Goal: Navigation & Orientation: Understand site structure

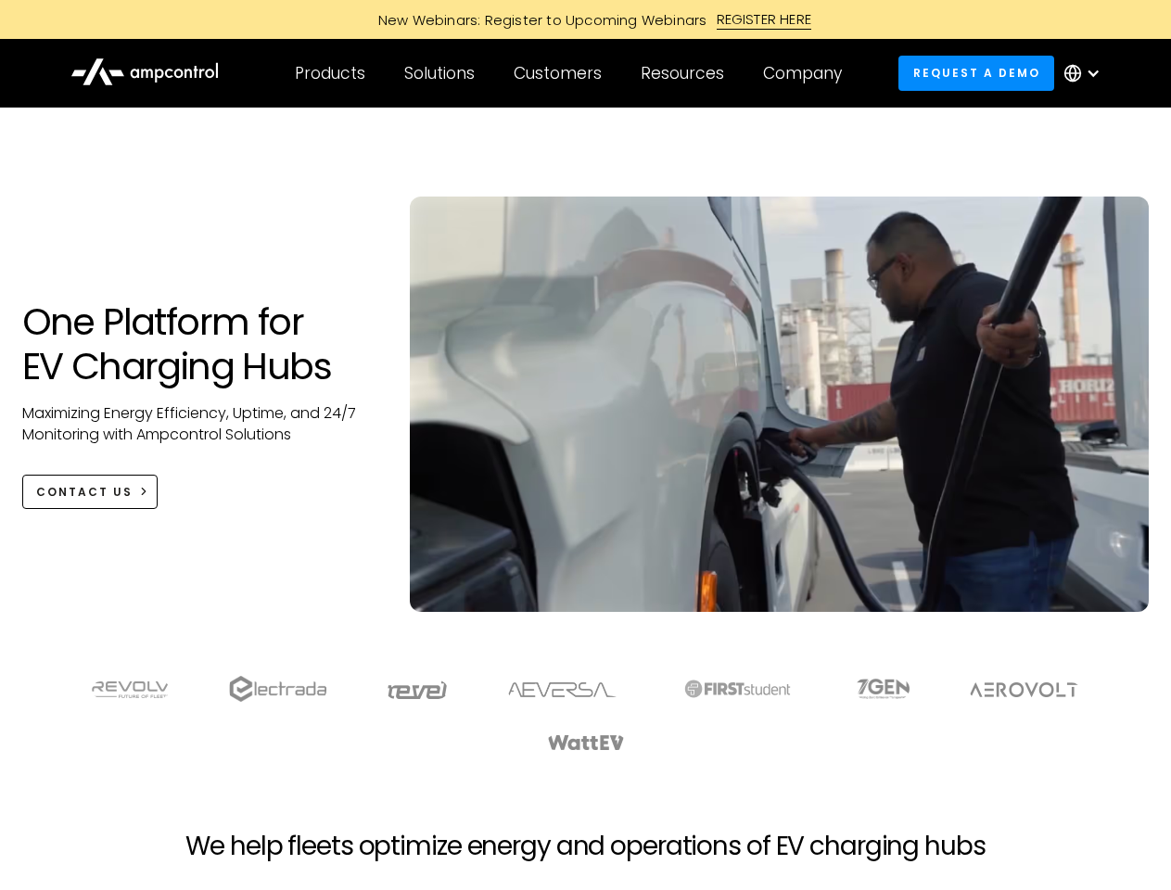
click at [570, 73] on div "Customers" at bounding box center [558, 73] width 88 height 20
click at [329, 73] on div "Products" at bounding box center [330, 73] width 70 height 20
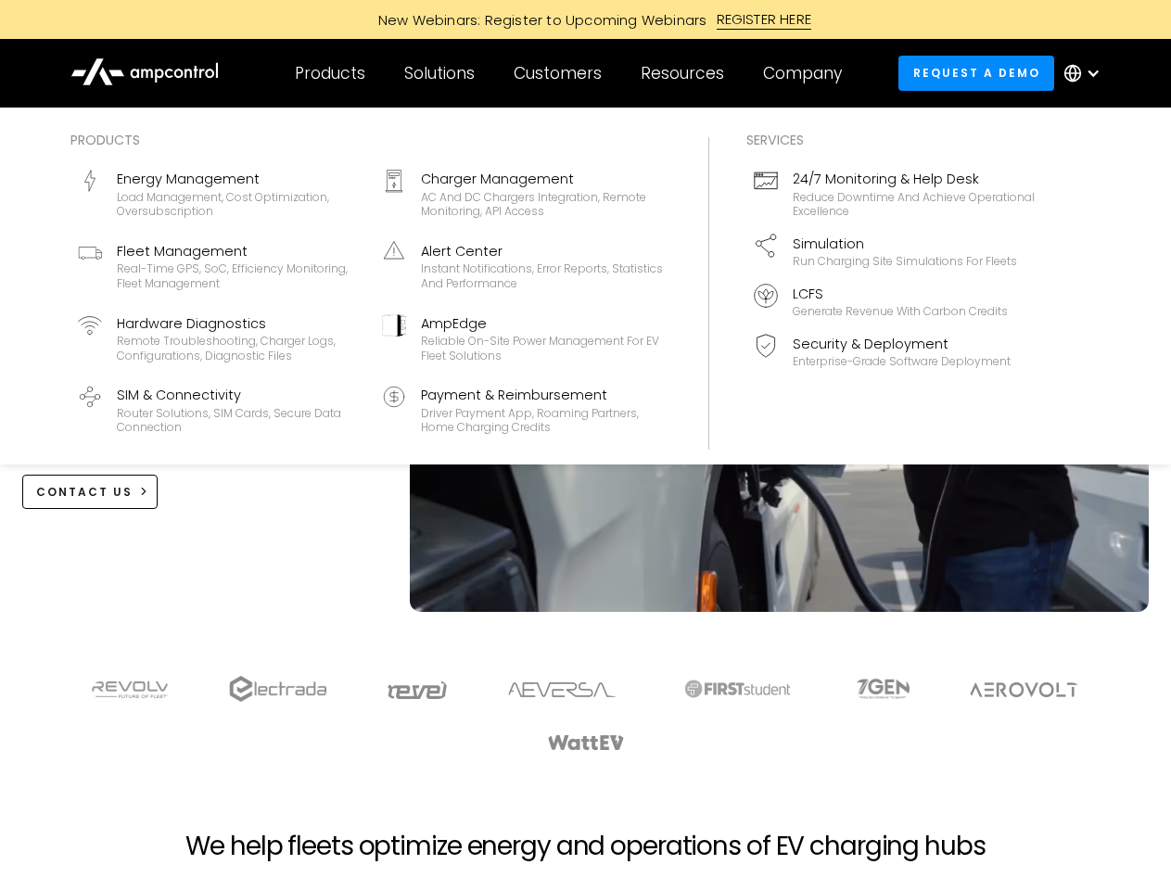
click at [440, 73] on div "Solutions" at bounding box center [439, 73] width 70 height 20
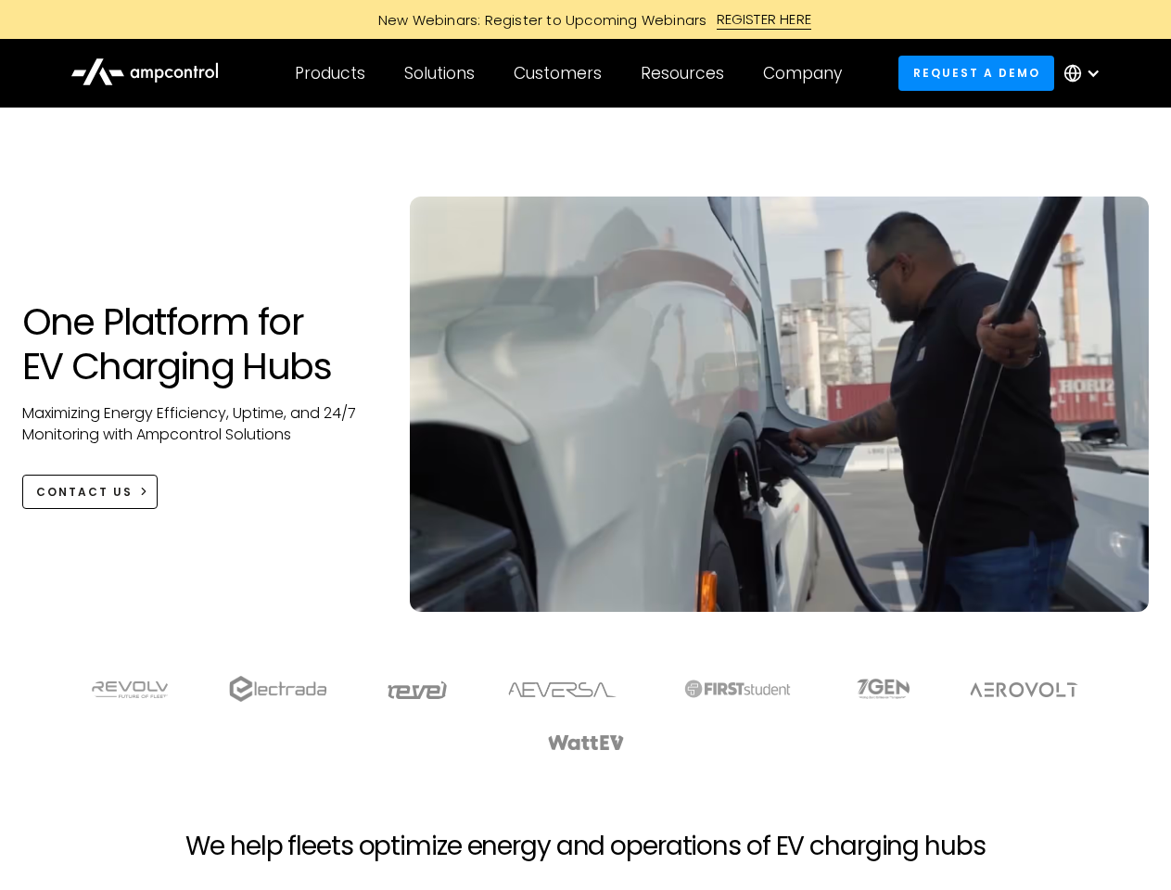
click at [561, 73] on div "Customers" at bounding box center [558, 73] width 88 height 20
click at [686, 73] on div "Resources" at bounding box center [682, 73] width 83 height 20
click at [808, 73] on div "Company" at bounding box center [802, 73] width 79 height 20
click at [1087, 73] on div at bounding box center [1093, 73] width 15 height 15
